Goal: Task Accomplishment & Management: Manage account settings

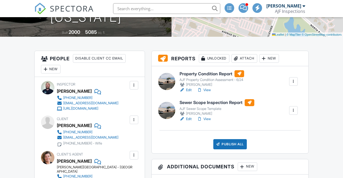
scroll to position [128, 0]
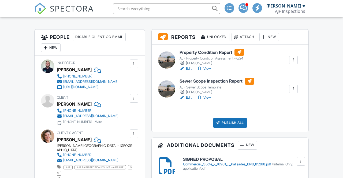
click at [293, 90] on div at bounding box center [293, 88] width 5 height 5
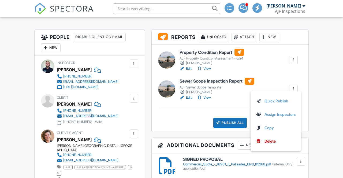
scroll to position [0, 0]
click at [281, 113] on link "Assign Inspectors" at bounding box center [276, 114] width 40 height 6
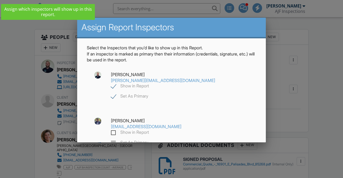
click at [116, 134] on label "Show in Report" at bounding box center [130, 133] width 38 height 7
checkbox input "true"
click at [114, 143] on label "Set As Primary" at bounding box center [129, 143] width 37 height 7
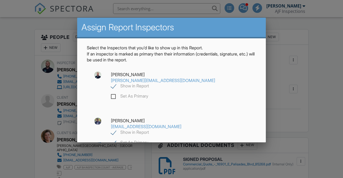
checkbox input "false"
checkbox input "true"
click at [118, 83] on link "[PERSON_NAME][EMAIL_ADDRESS][DOMAIN_NAME]" at bounding box center [163, 80] width 104 height 5
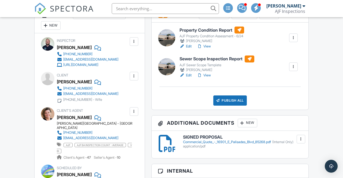
scroll to position [150, 0]
click at [206, 76] on link "View" at bounding box center [204, 75] width 14 height 5
